Goal: Download file/media

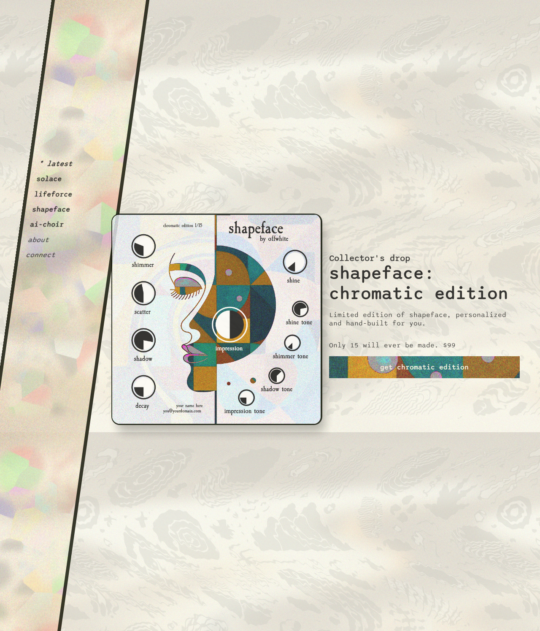
click at [51, 176] on button "solace" at bounding box center [49, 179] width 27 height 8
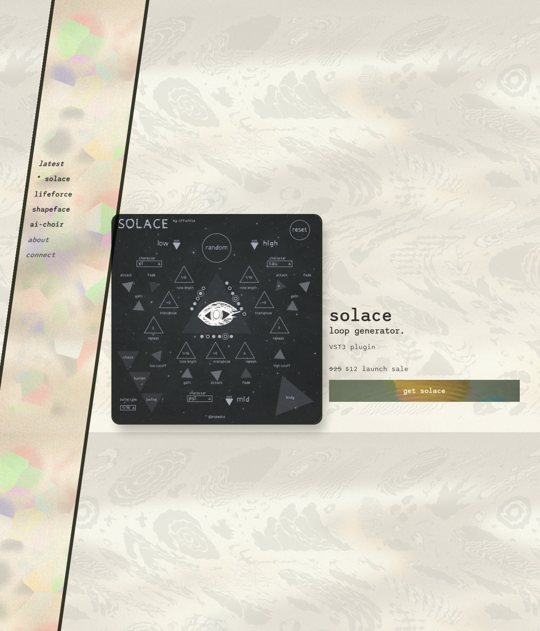
click at [53, 188] on div "latest * solace lifeforce shapeface ai-choir about connect" at bounding box center [61, 133] width 73 height 252
click at [54, 192] on button "lifeforce" at bounding box center [53, 194] width 39 height 8
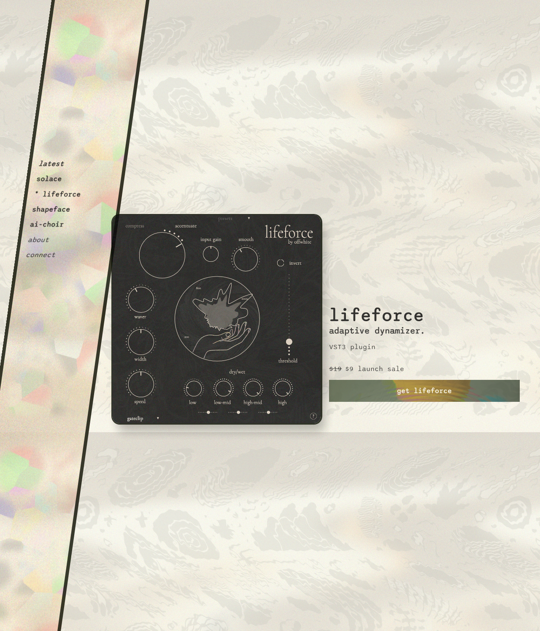
click at [49, 208] on button "shapeface" at bounding box center [51, 209] width 39 height 8
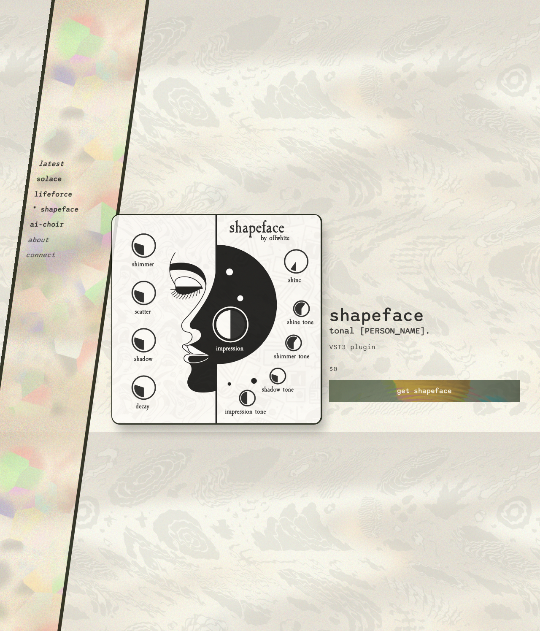
click at [48, 223] on button "ai-choir" at bounding box center [47, 224] width 35 height 8
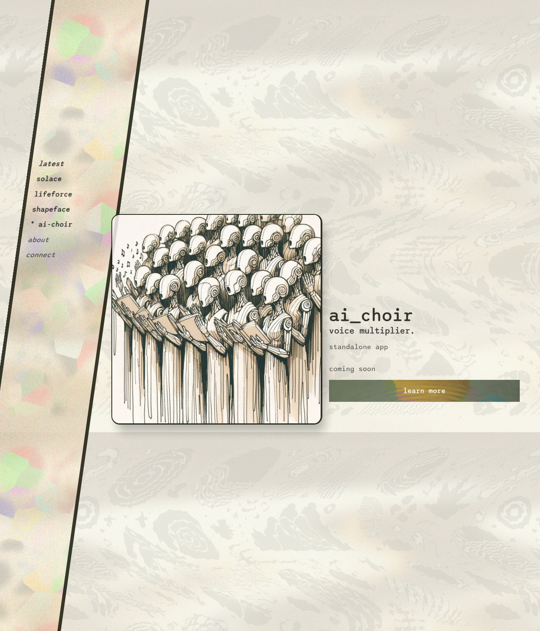
click at [43, 239] on button "about" at bounding box center [38, 239] width 22 height 8
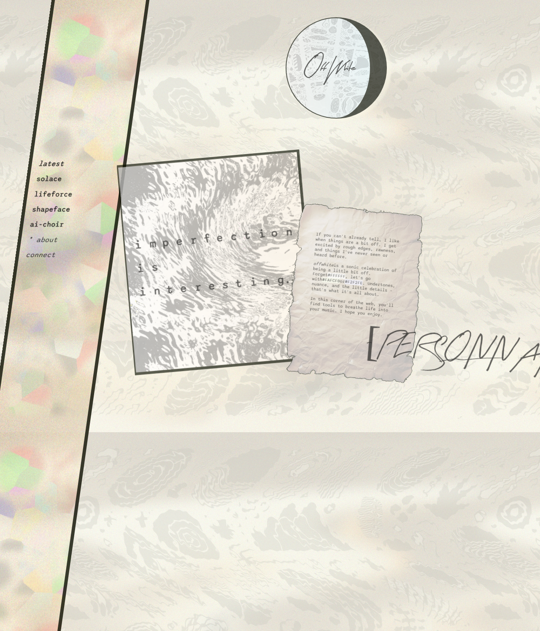
click at [42, 259] on div "latest solace lifeforce shapeface ai-choir * about connect" at bounding box center [55, 318] width 187 height 637
click at [44, 249] on div "latest solace lifeforce shapeface ai-choir * about connect" at bounding box center [61, 133] width 73 height 252
click at [44, 256] on button "connect" at bounding box center [40, 255] width 31 height 8
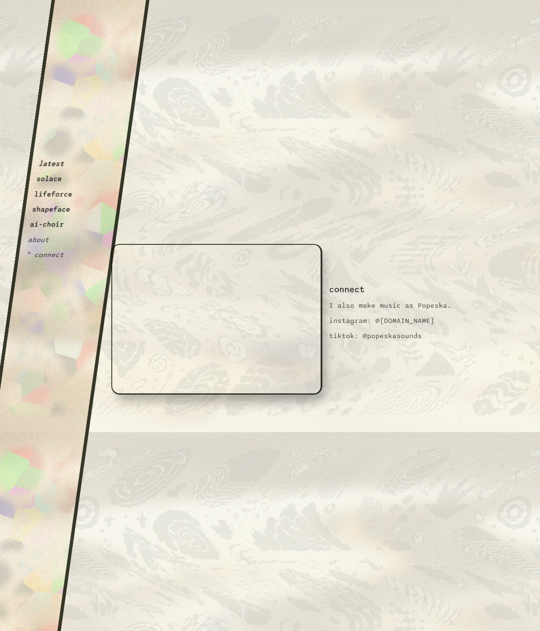
click at [48, 208] on button "shapeface" at bounding box center [51, 209] width 39 height 8
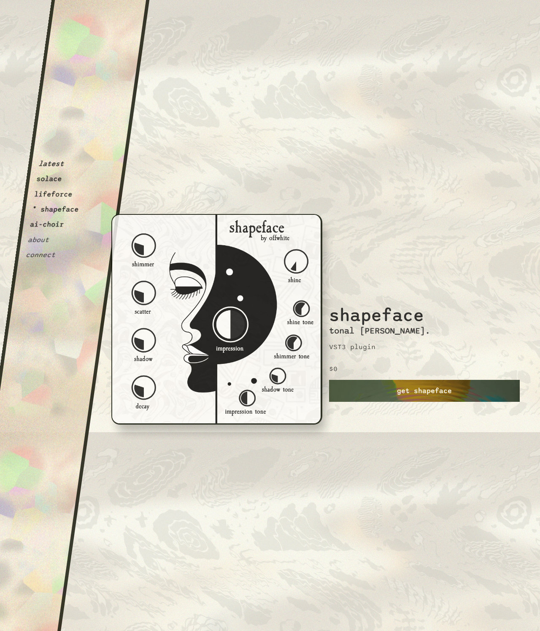
click at [400, 395] on link "get shapeface" at bounding box center [424, 391] width 191 height 22
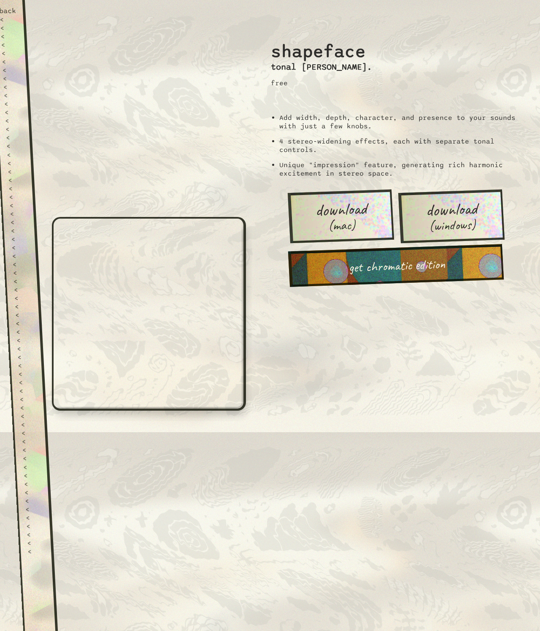
click at [315, 201] on span "download" at bounding box center [341, 208] width 52 height 19
